Goal: Use online tool/utility: Utilize a website feature to perform a specific function

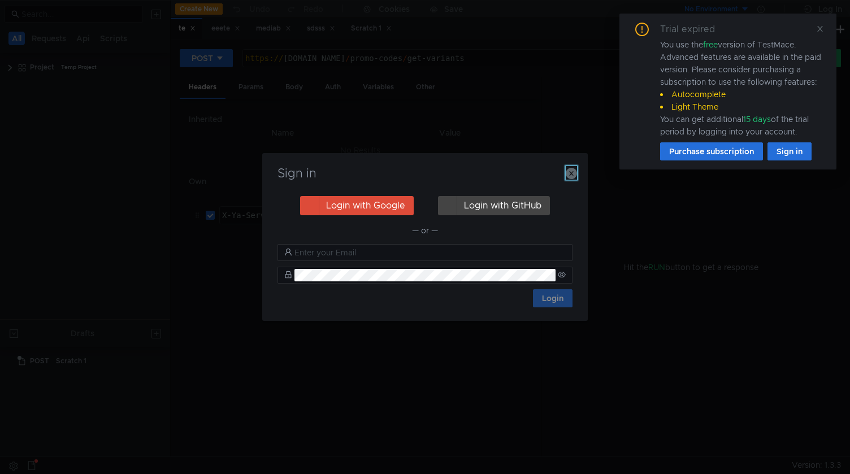
click at [571, 176] on icon "button" at bounding box center [571, 173] width 11 height 11
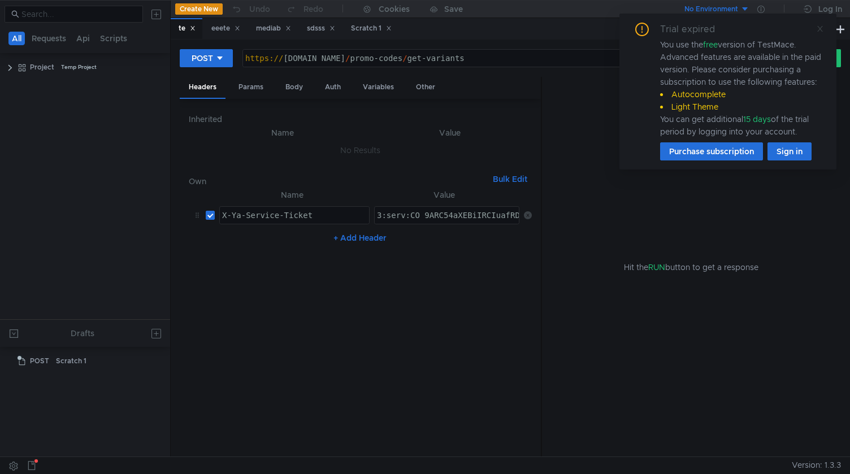
click at [819, 30] on icon at bounding box center [820, 29] width 8 height 8
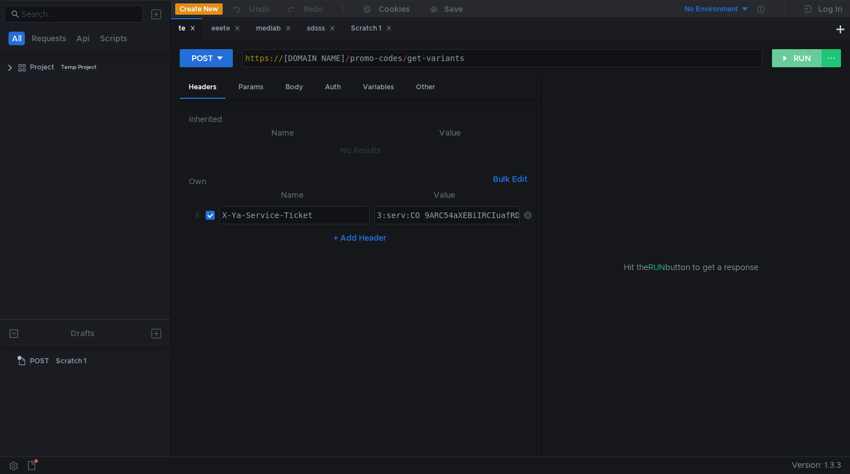
click at [799, 55] on button "RUN" at bounding box center [797, 58] width 50 height 18
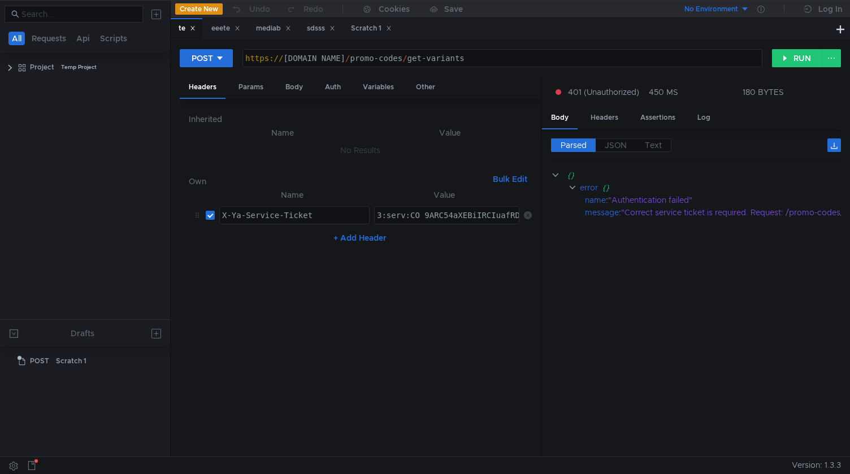
paste textarea "f-ARC61o_FBiIRCIuafRDD8Hwg1ojckaXU_gE:RCWSZ7AopofzsuBCO0TE1sXS9QIgEGB3HkNyvDltZ…"
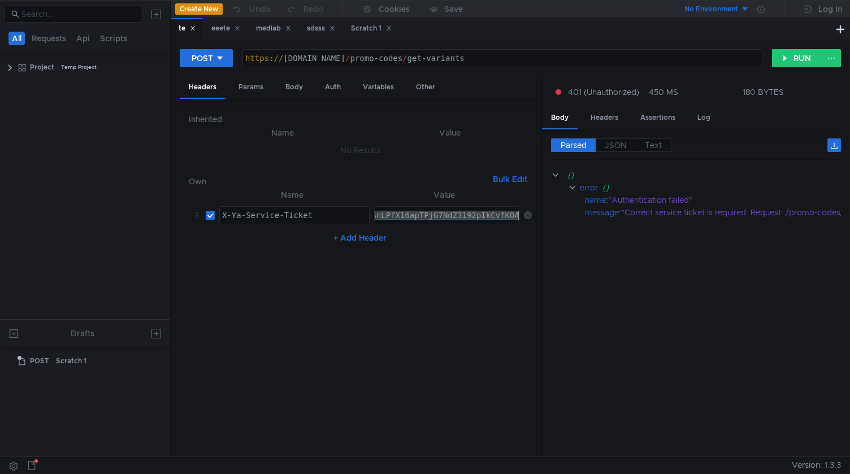
type textarea "3:serv:COf-ARC61o_FBiIRCIuafRDD8Hwg1ojckaXU_gE:RCWSZ7AopofzsuBCO0TE1sXS9QIgEGB3…"
click at [793, 57] on button "RUN" at bounding box center [797, 58] width 50 height 18
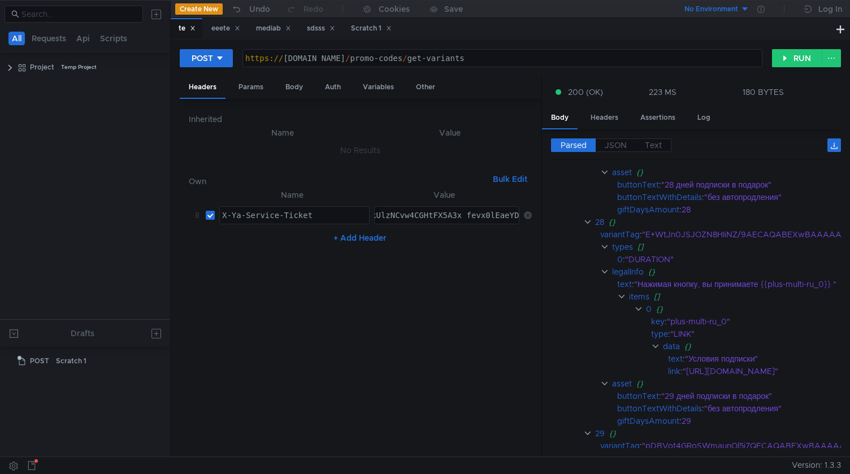
scroll to position [6428, 2]
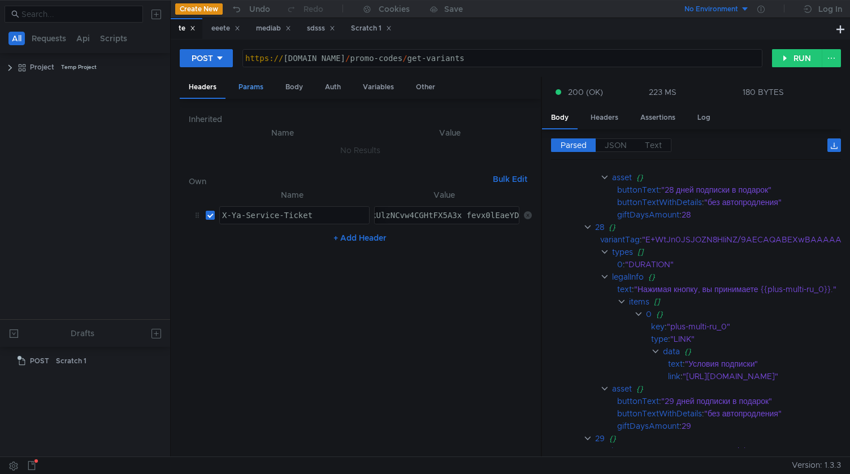
click at [254, 88] on div "Params" at bounding box center [250, 87] width 43 height 21
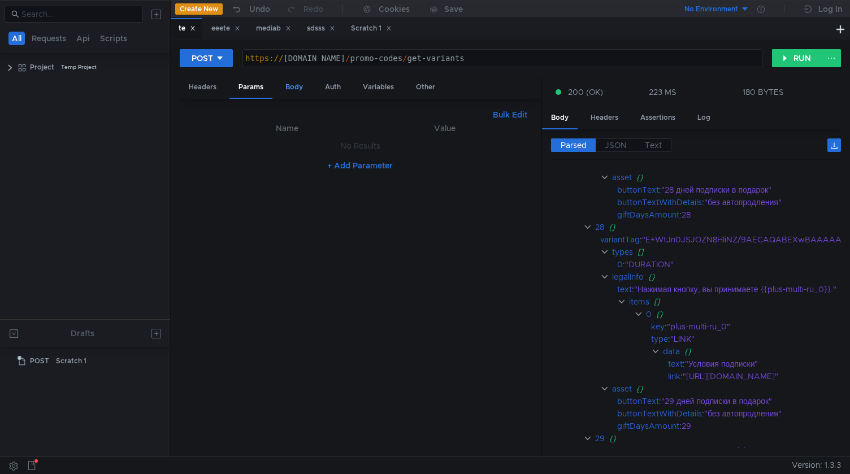
click at [292, 88] on div "Body" at bounding box center [294, 87] width 36 height 21
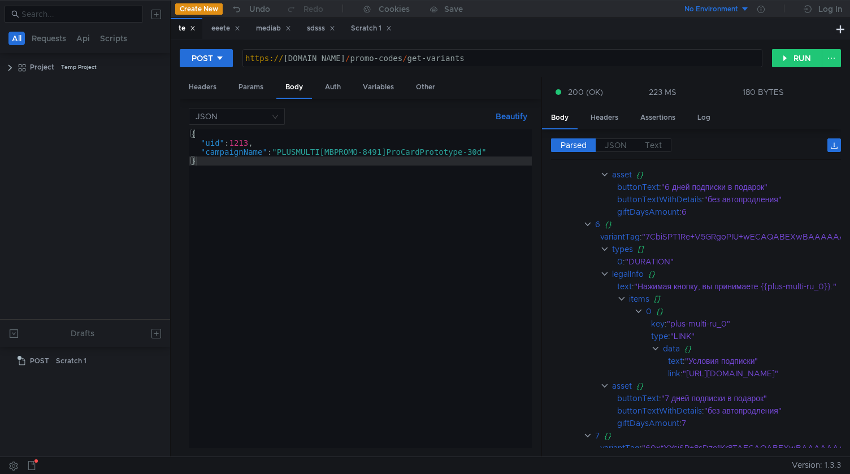
scroll to position [1357, 2]
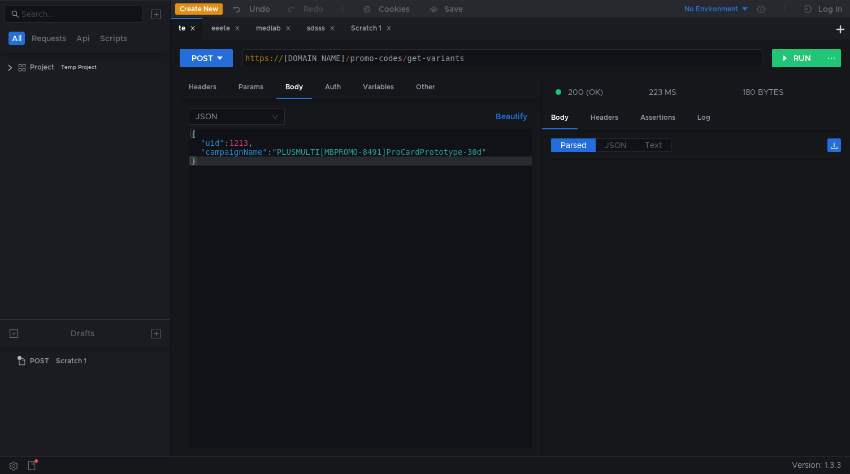
scroll to position [1357, 2]
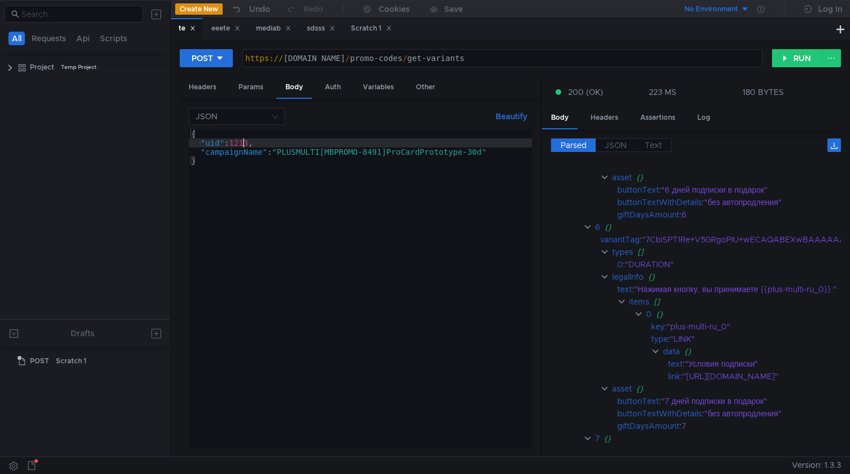
click at [244, 141] on div "{ "uid" : 1213 , "campaignName" : "PLUSMULTI[MBPROMO-8491]ProCardPrototype-30d"…" at bounding box center [360, 297] width 343 height 337
paste textarea "4139053211"
click at [787, 57] on button "RUN" at bounding box center [797, 58] width 50 height 18
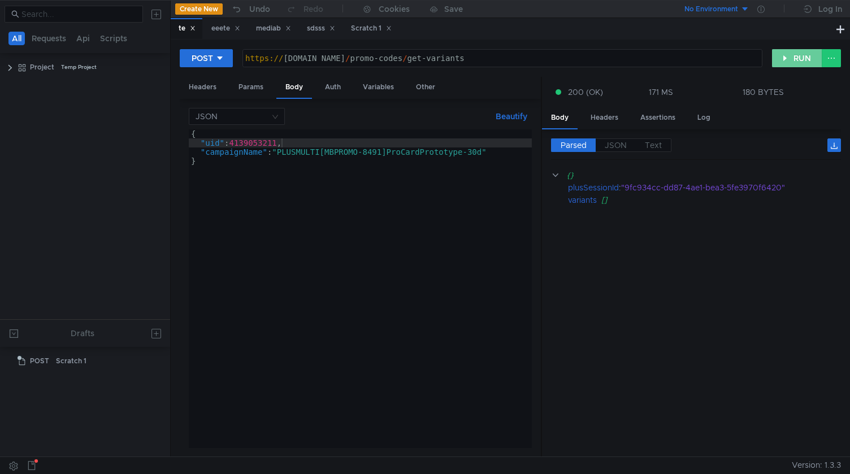
scroll to position [0, 0]
click at [279, 140] on div "{ "uid" : 4139053211 , "campaignName" : "PLUSMULTI[MBPROMO-8491]ProCardPrototyp…" at bounding box center [360, 297] width 343 height 337
click at [791, 54] on button "RUN" at bounding box center [797, 58] width 50 height 18
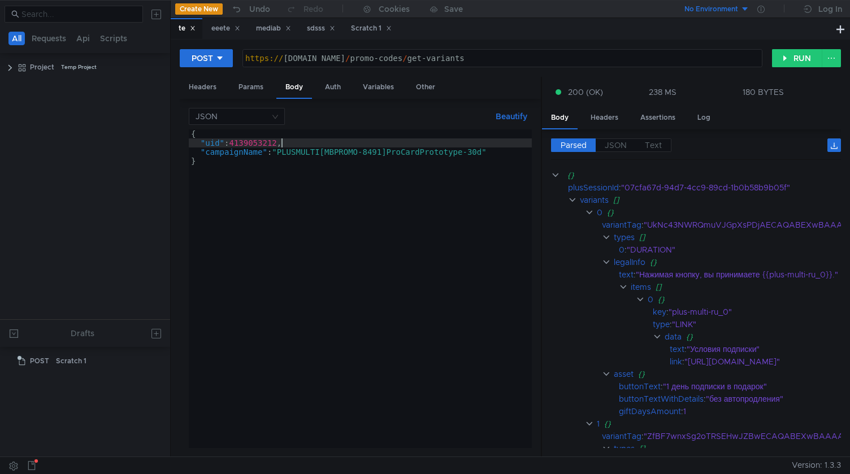
click at [283, 141] on div "{ "uid" : 4139053212 , "campaignName" : "PLUSMULTI[MBPROMO-8491]ProCardPrototyp…" at bounding box center [360, 297] width 343 height 337
type textarea ""uid": 4139053211,"
click at [800, 55] on button "RUN" at bounding box center [797, 58] width 50 height 18
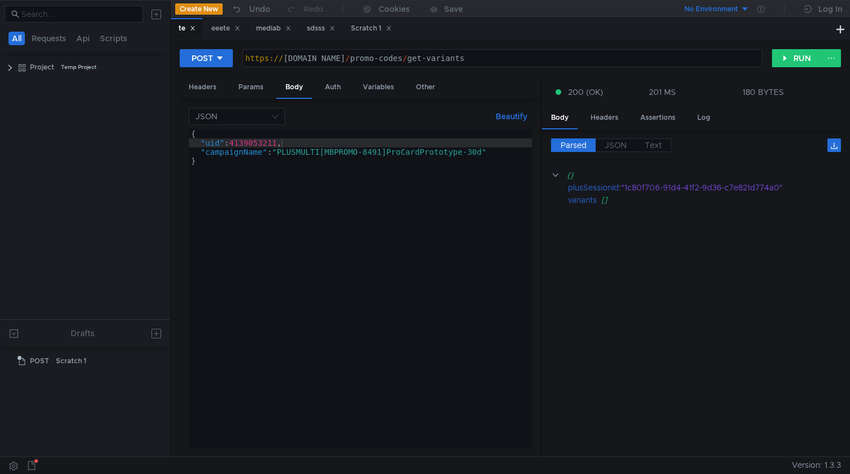
scroll to position [0, 6]
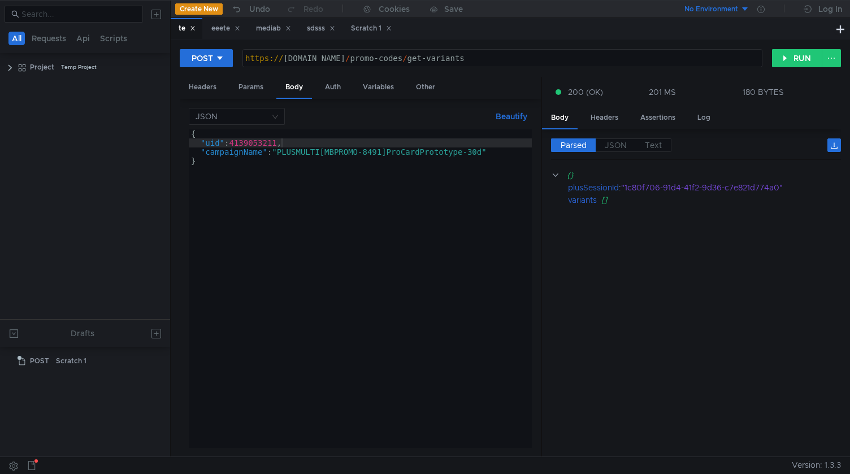
scroll to position [0, 6]
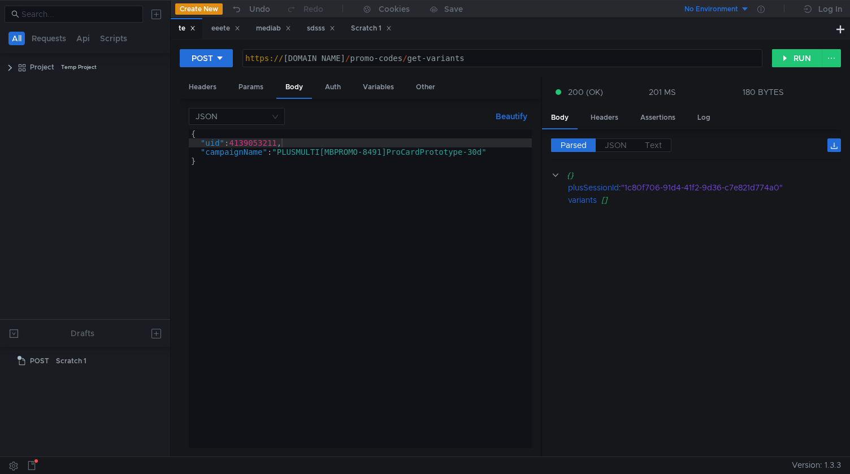
scroll to position [0, 6]
